Goal: Find specific page/section

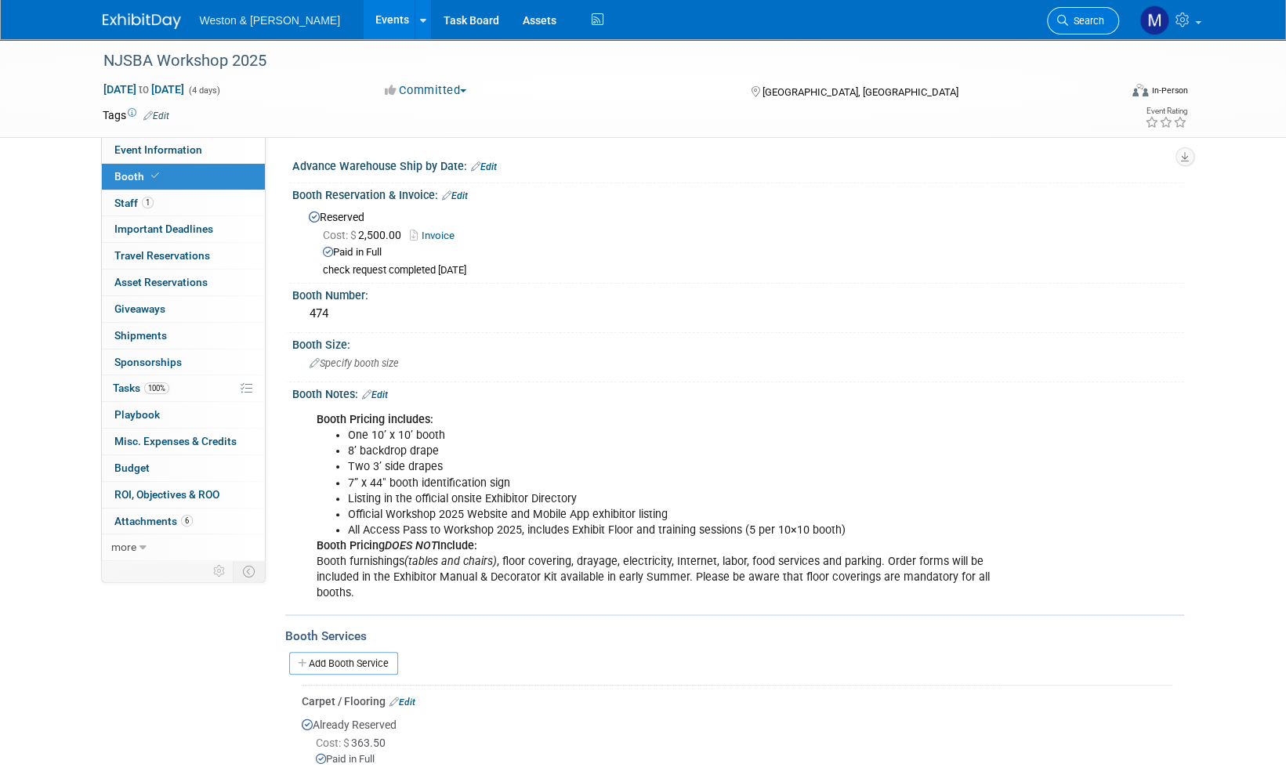
click at [1083, 25] on span "Search" at bounding box center [1086, 21] width 36 height 12
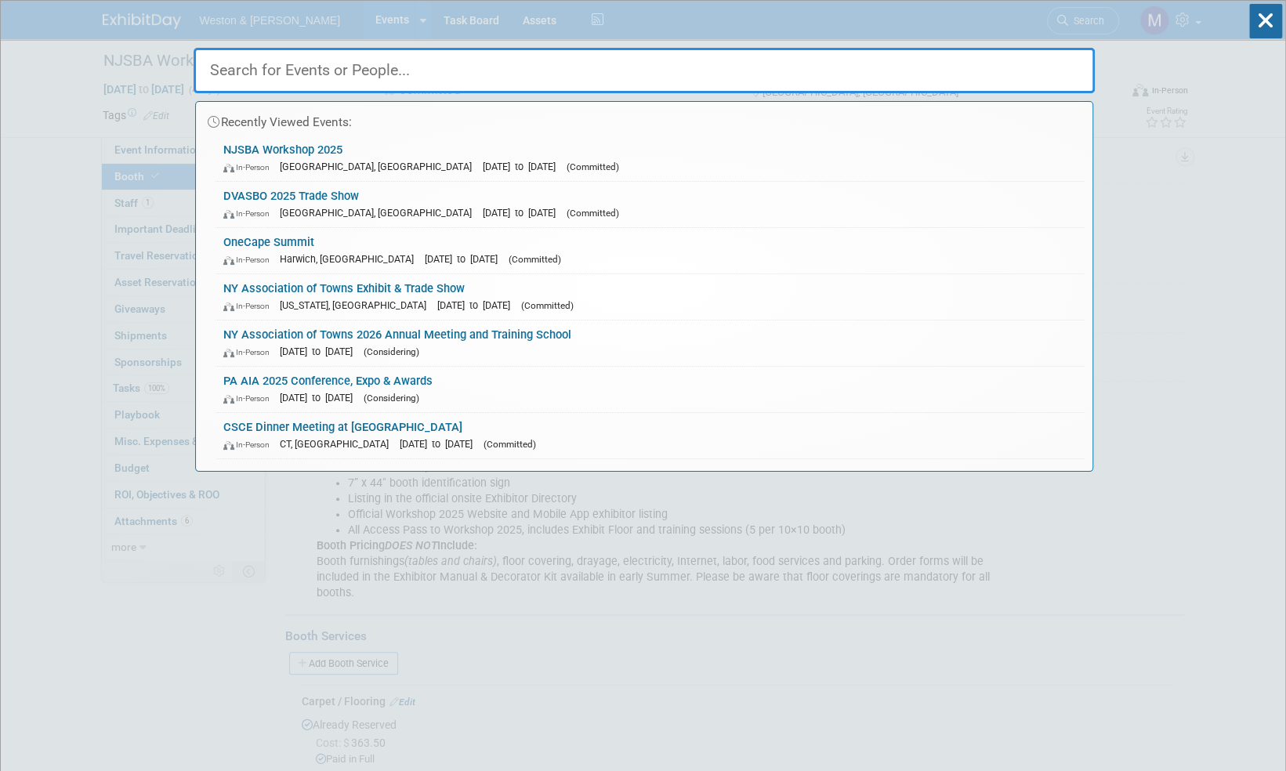
paste input "Water Utility Compliance Workshop"
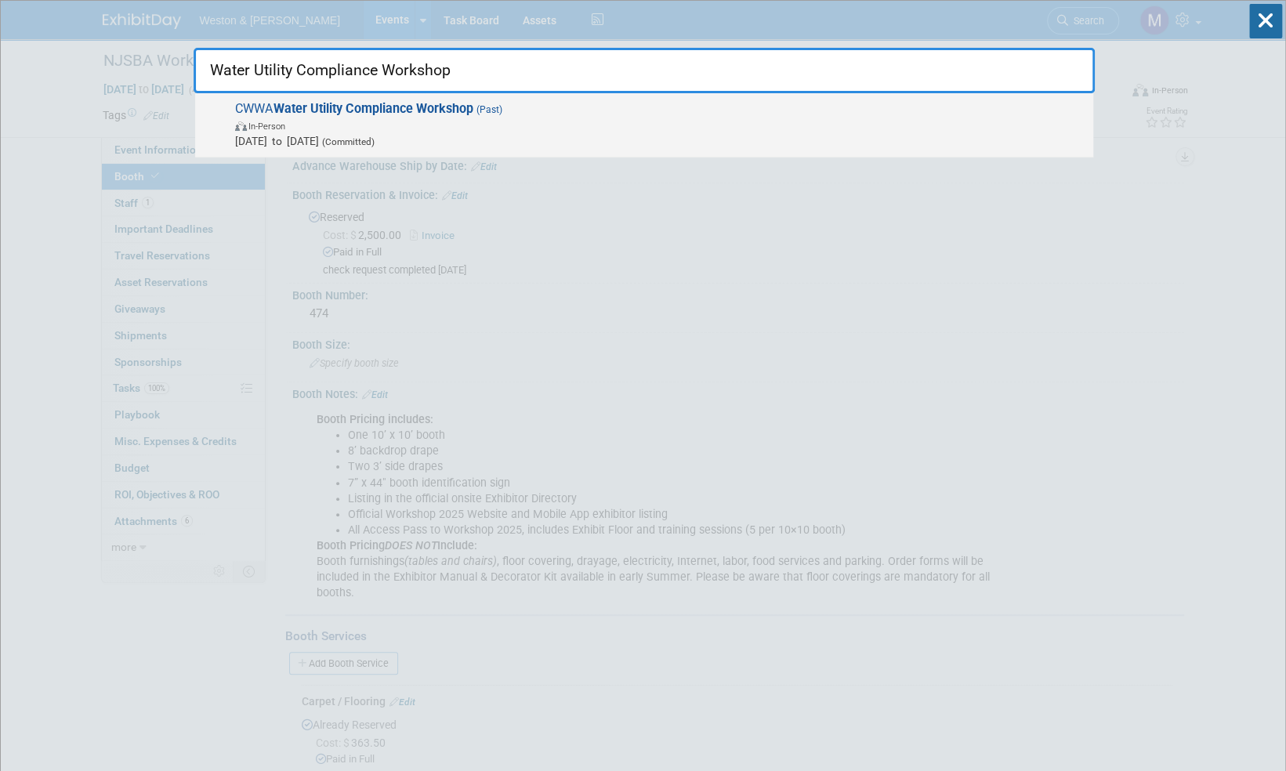
type input "Water Utility Compliance Workshop"
click at [451, 108] on strong "Water Utility Compliance Workshop" at bounding box center [373, 108] width 200 height 15
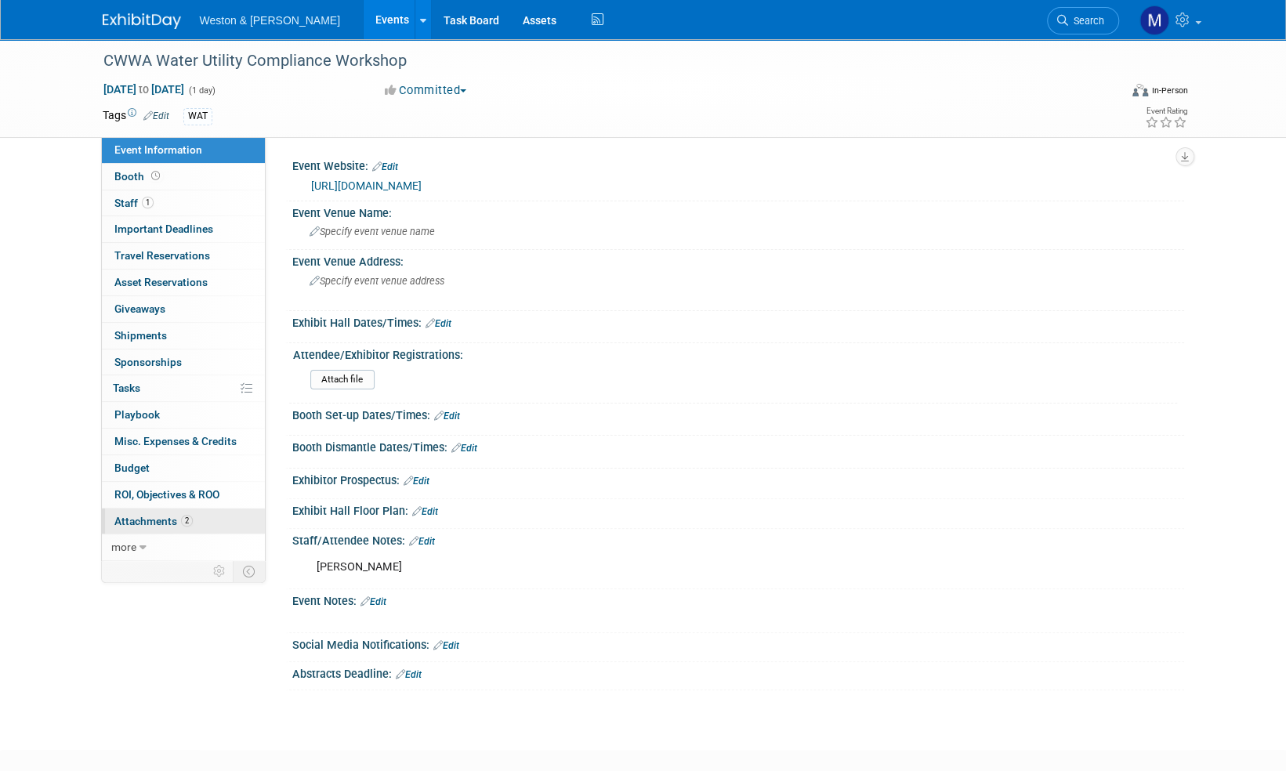
click at [152, 520] on span "Attachments 2" at bounding box center [153, 521] width 78 height 13
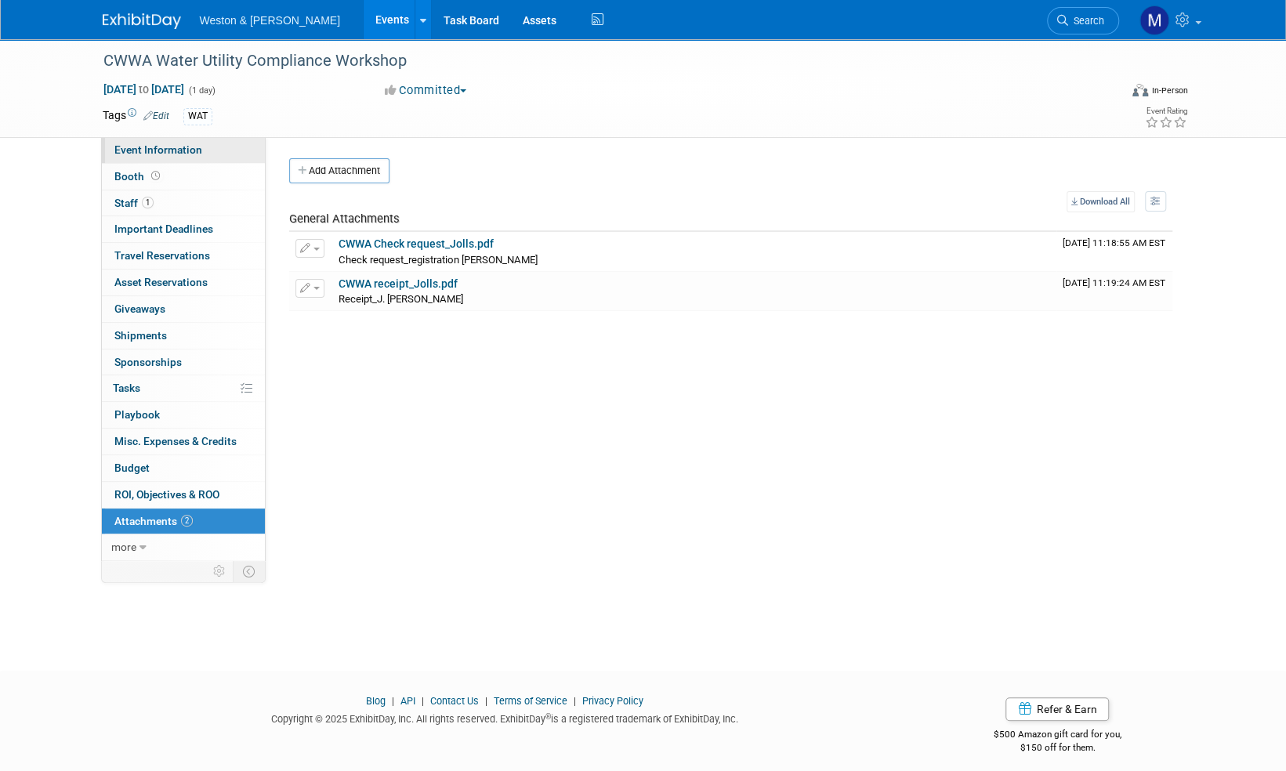
click at [161, 152] on span "Event Information" at bounding box center [158, 149] width 88 height 13
